Goal: Obtain resource: Download file/media

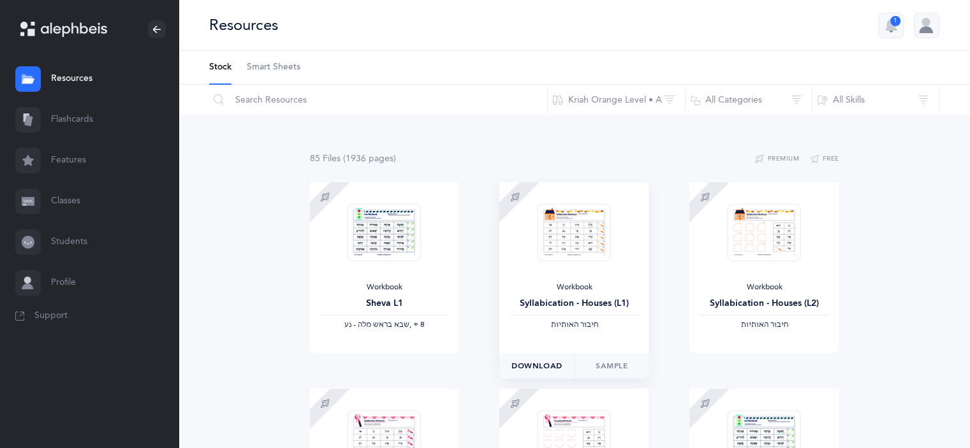
click at [542, 367] on span "Download" at bounding box center [536, 365] width 51 height 11
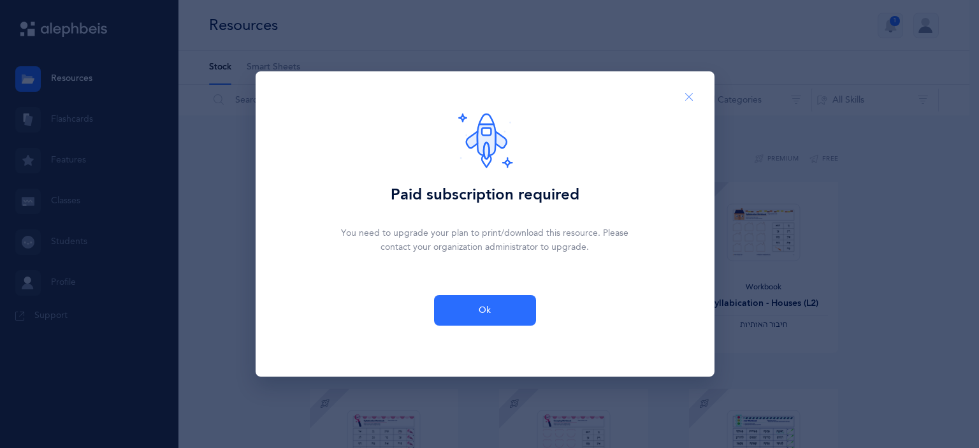
click at [684, 104] on button "Close" at bounding box center [689, 97] width 31 height 31
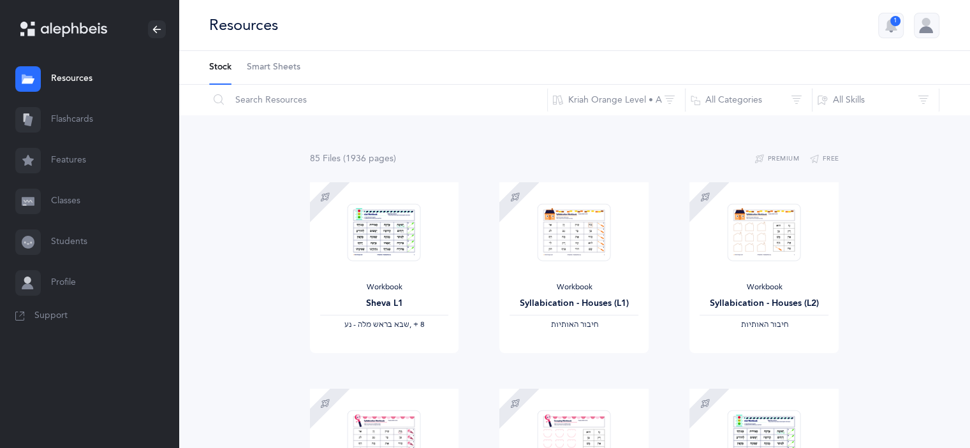
click at [925, 29] on div at bounding box center [927, 26] width 26 height 26
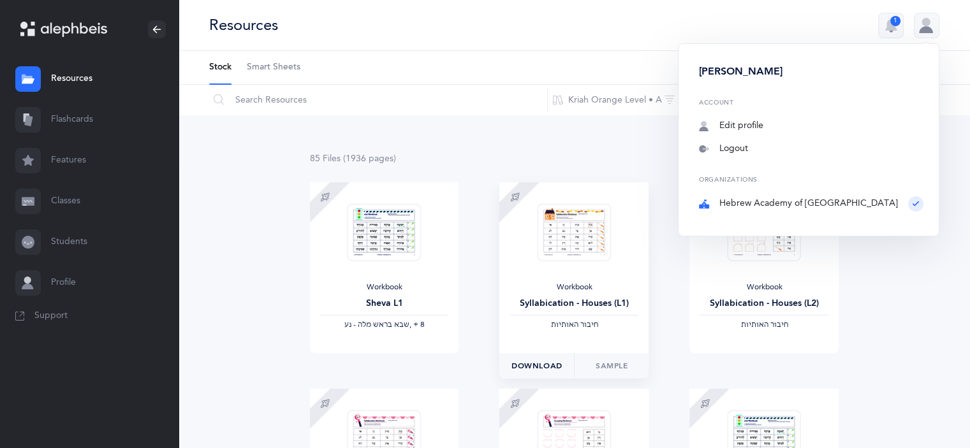
click at [553, 365] on span "Download" at bounding box center [536, 365] width 51 height 11
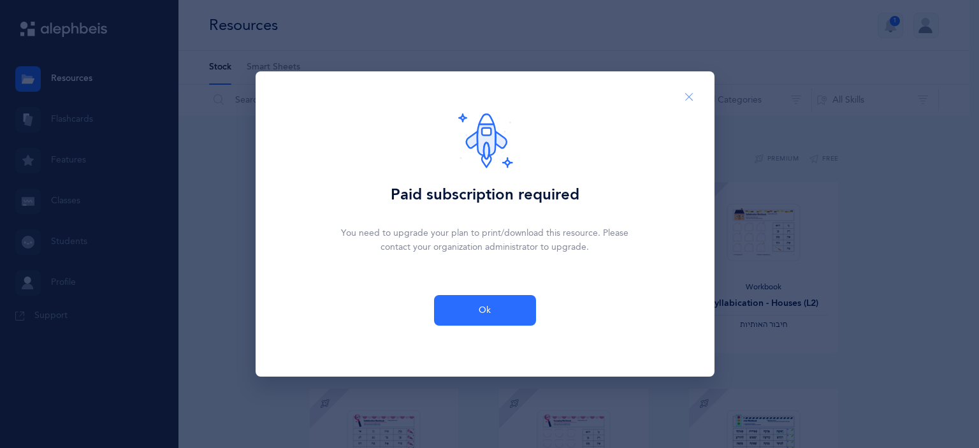
click at [687, 96] on icon "Close" at bounding box center [689, 97] width 10 height 11
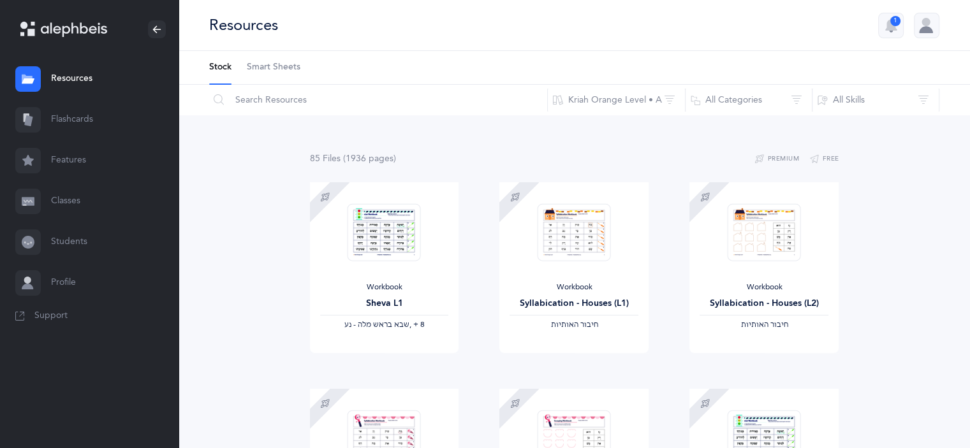
click at [929, 22] on div at bounding box center [927, 26] width 26 height 26
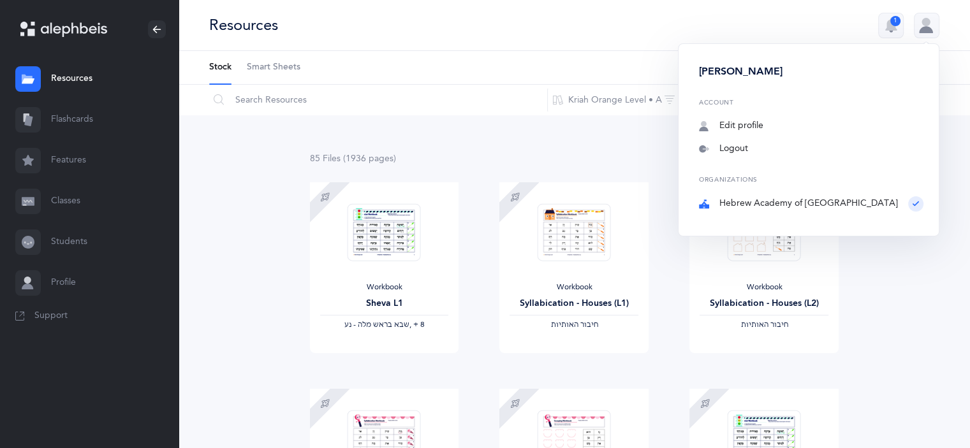
click at [82, 126] on link "Flashcards" at bounding box center [89, 119] width 179 height 41
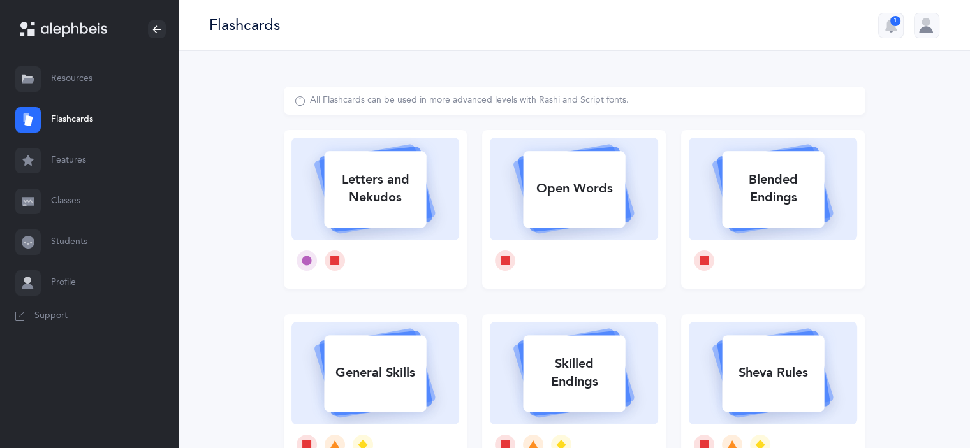
click at [412, 252] on div at bounding box center [375, 260] width 168 height 41
select select
select select "single"
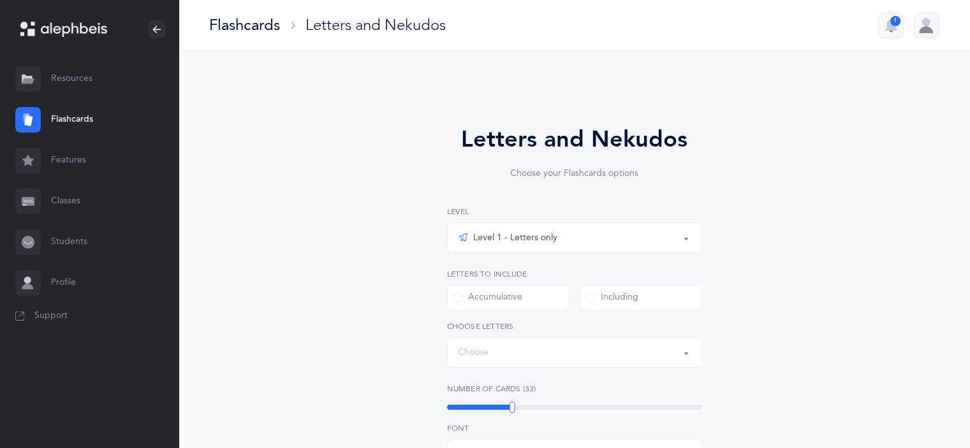
select select "27"
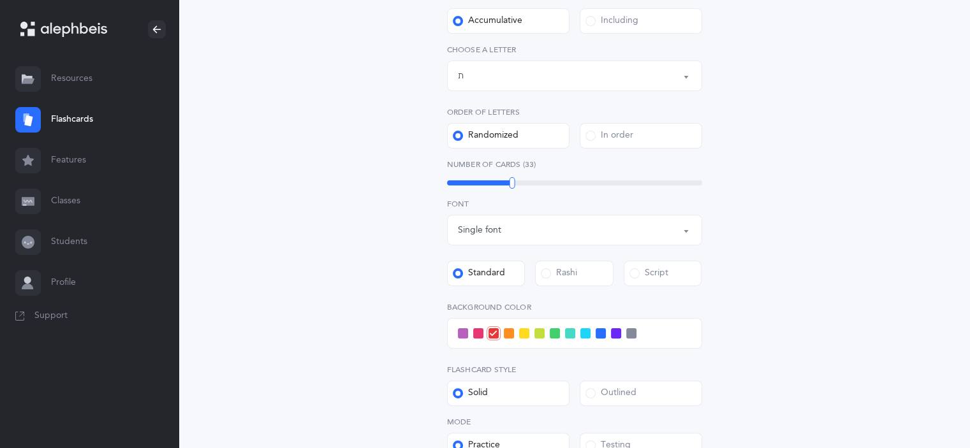
scroll to position [450, 0]
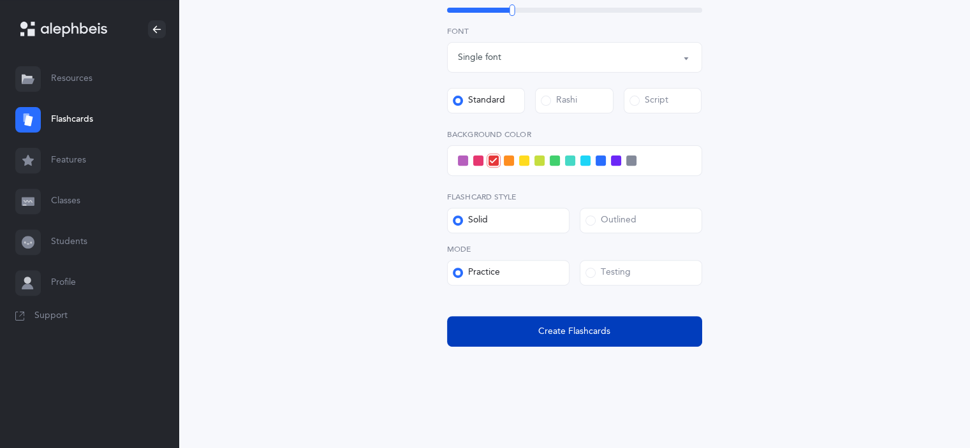
click at [576, 321] on button "Create Flashcards" at bounding box center [574, 331] width 255 height 31
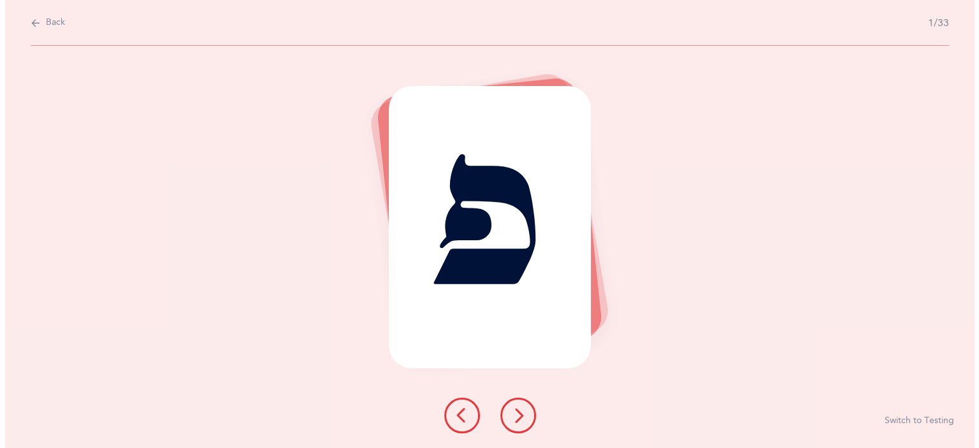
scroll to position [0, 0]
click at [528, 424] on button at bounding box center [518, 416] width 36 height 36
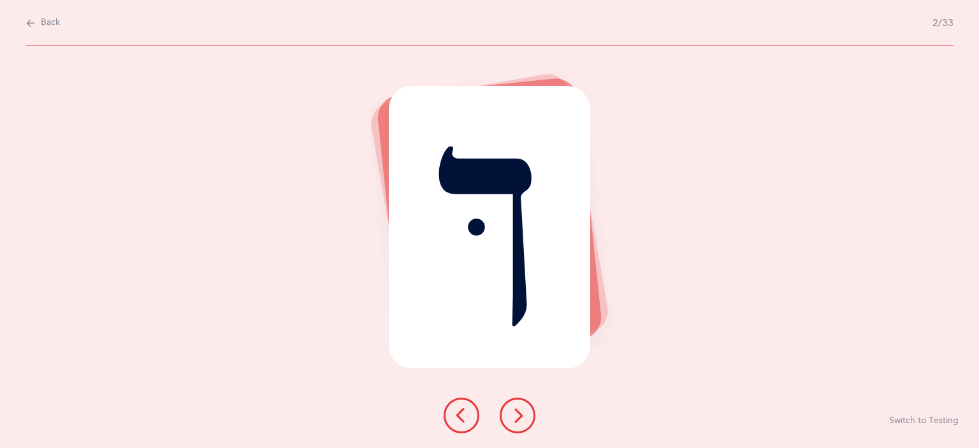
click at [528, 424] on button at bounding box center [518, 416] width 36 height 36
